Goal: Task Accomplishment & Management: Manage account settings

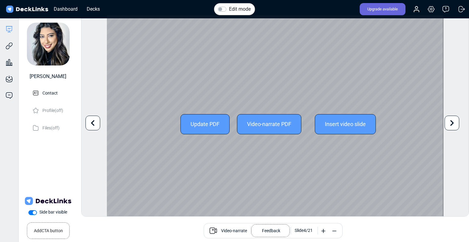
click at [95, 118] on icon at bounding box center [93, 123] width 12 height 12
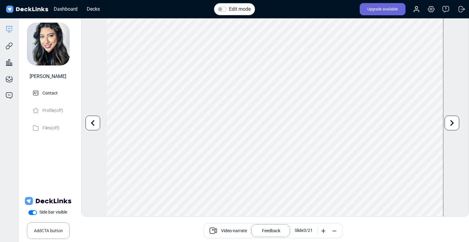
click at [445, 123] on div "Edit mode Change photo Updating this image will immediately apply to all of you…" at bounding box center [275, 116] width 388 height 202
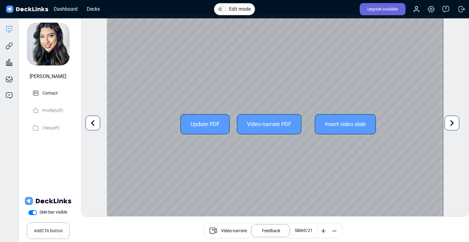
click at [456, 123] on icon at bounding box center [453, 123] width 12 height 12
click at [91, 124] on icon at bounding box center [93, 123] width 12 height 12
click at [449, 122] on icon at bounding box center [453, 123] width 12 height 12
click at [455, 122] on icon at bounding box center [453, 123] width 12 height 12
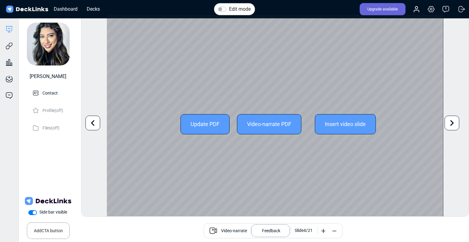
click at [97, 123] on icon at bounding box center [93, 123] width 12 height 12
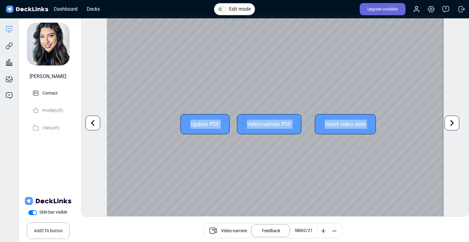
click at [198, 124] on div "Update PDF" at bounding box center [205, 124] width 49 height 20
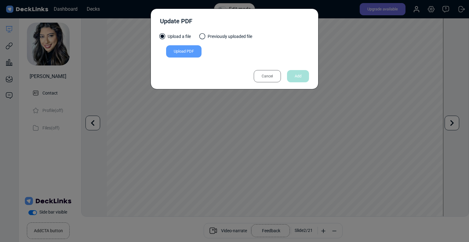
click at [183, 55] on div "Upload PDF" at bounding box center [183, 51] width 35 height 12
click at [0, 0] on input "Upload PDF" at bounding box center [0, 0] width 0 height 0
click at [177, 51] on div "Upload PDF" at bounding box center [183, 51] width 35 height 12
click at [0, 0] on input "Upload PDF" at bounding box center [0, 0] width 0 height 0
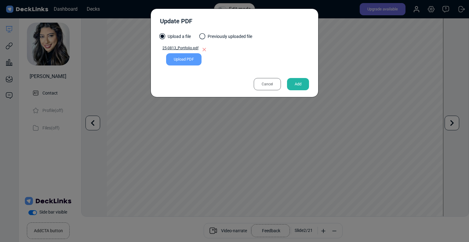
click at [307, 84] on div "Add" at bounding box center [298, 84] width 22 height 12
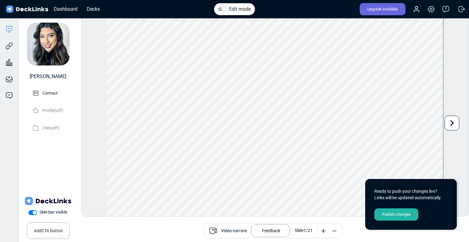
click at [406, 213] on div "Publish changes" at bounding box center [397, 214] width 44 height 12
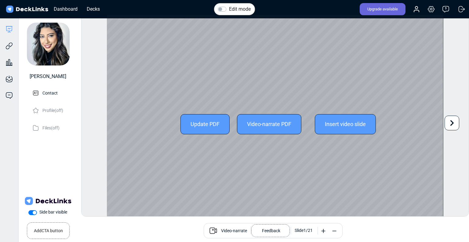
click at [455, 123] on icon at bounding box center [453, 123] width 12 height 12
click at [456, 127] on icon at bounding box center [453, 123] width 12 height 12
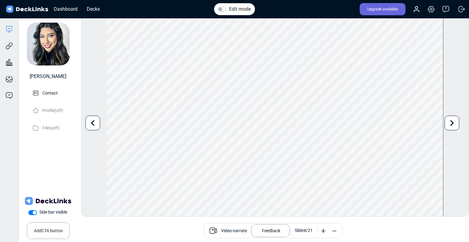
click at [92, 128] on icon at bounding box center [93, 123] width 12 height 12
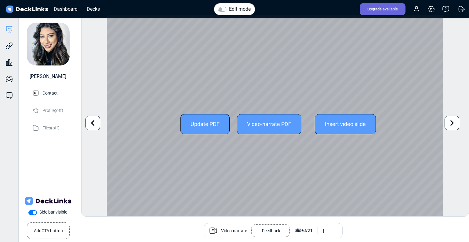
click at [94, 121] on icon at bounding box center [93, 123] width 4 height 6
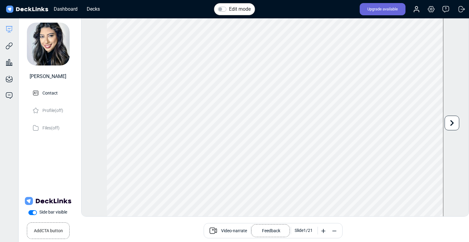
click at [456, 165] on div "Edit mode Change photo Updating this image will immediately apply to all of you…" at bounding box center [275, 116] width 388 height 202
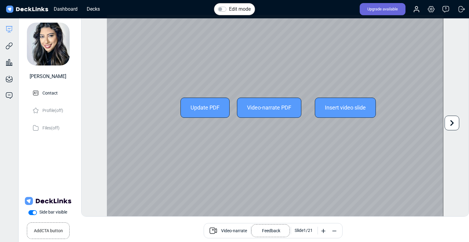
click at [455, 122] on icon at bounding box center [453, 123] width 12 height 12
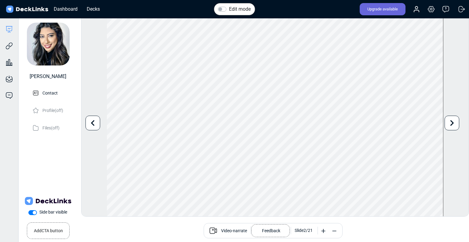
click at [96, 123] on icon at bounding box center [93, 123] width 12 height 12
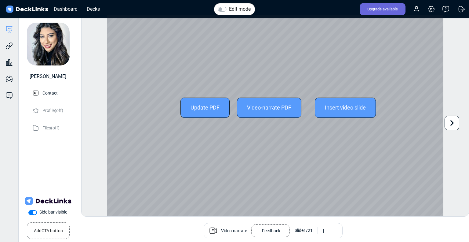
click at [455, 123] on icon at bounding box center [453, 123] width 12 height 12
click at [98, 124] on icon at bounding box center [93, 123] width 12 height 12
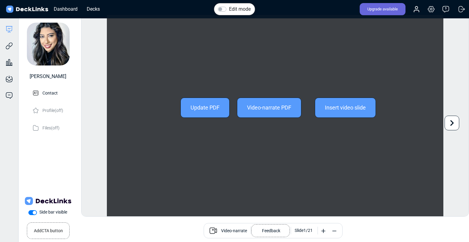
click at [98, 124] on div "Edit mode Change photo Updating this image will immediately apply to all of you…" at bounding box center [275, 116] width 388 height 202
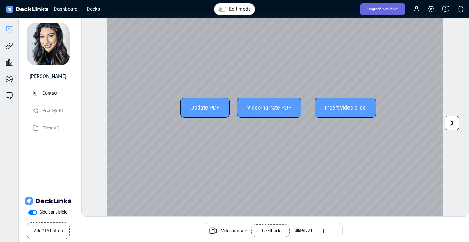
click at [451, 125] on icon at bounding box center [453, 123] width 12 height 12
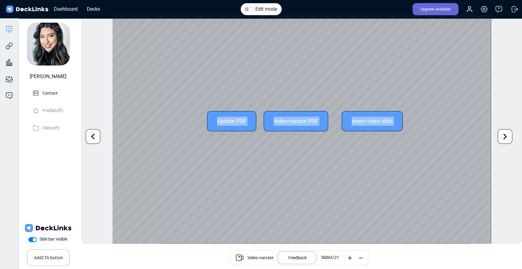
click at [86, 139] on div at bounding box center [93, 136] width 15 height 15
